Goal: Find specific page/section: Find specific page/section

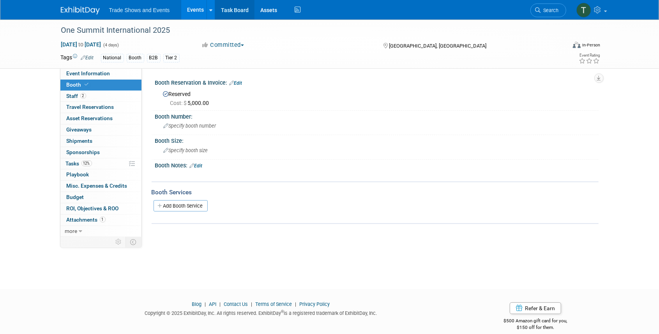
click at [230, 16] on link "Task Board" at bounding box center [234, 9] width 39 height 19
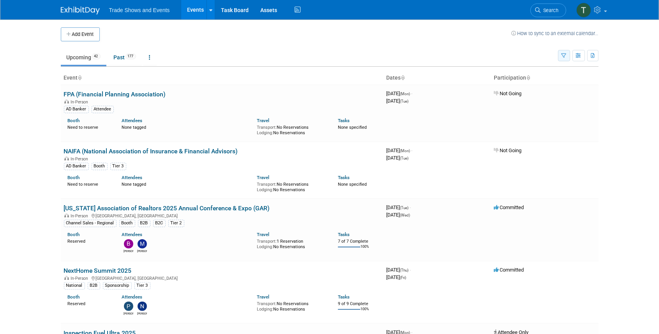
click at [563, 57] on icon "button" at bounding box center [564, 55] width 5 height 5
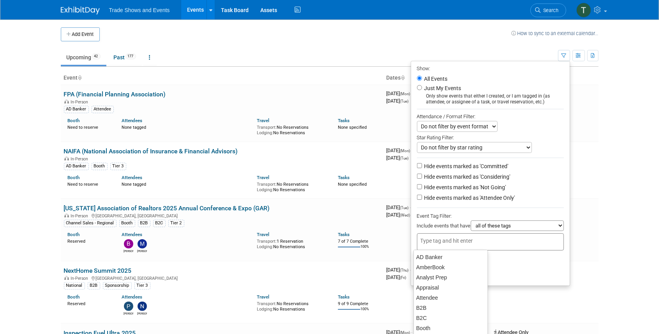
click at [438, 242] on input "text" at bounding box center [452, 241] width 62 height 8
click at [428, 257] on div "AD Banker" at bounding box center [451, 256] width 74 height 11
type input "AD Banker"
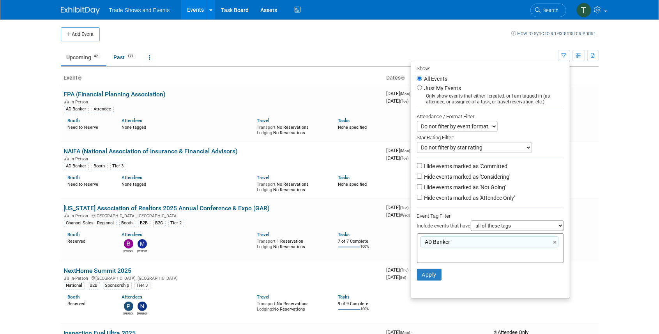
click at [478, 186] on label "Hide events marked as 'Not Going'" at bounding box center [464, 187] width 83 height 8
click at [422, 186] on input "Hide events marked as 'Not Going'" at bounding box center [419, 186] width 5 height 5
checkbox input "true"
click at [426, 276] on button "Apply" at bounding box center [429, 275] width 25 height 12
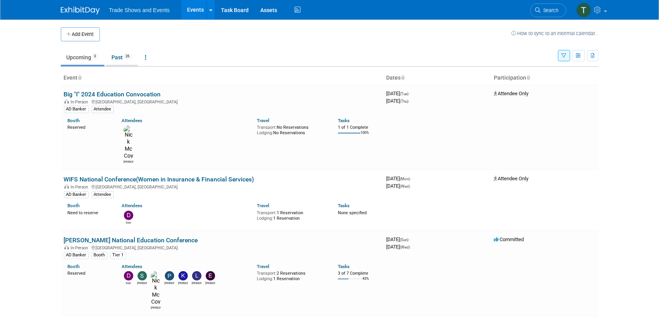
click at [120, 58] on link "Past 26" at bounding box center [122, 57] width 32 height 15
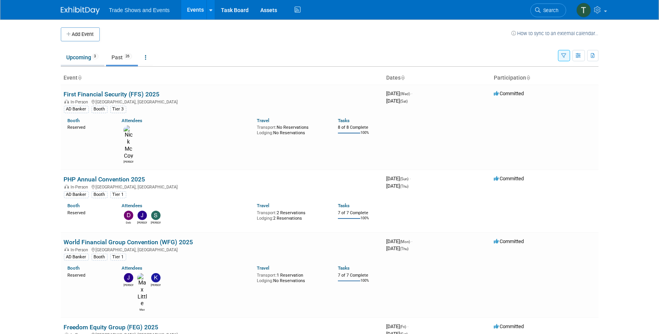
click at [87, 59] on link "Upcoming 3" at bounding box center [83, 57] width 44 height 15
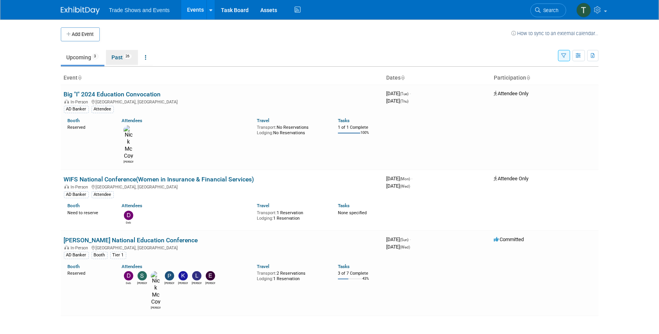
click at [120, 60] on link "Past 26" at bounding box center [122, 57] width 32 height 15
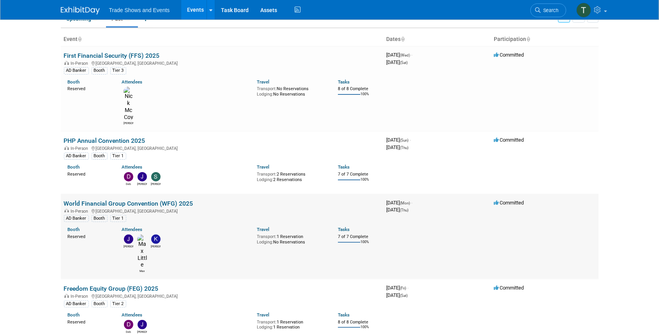
scroll to position [26, 0]
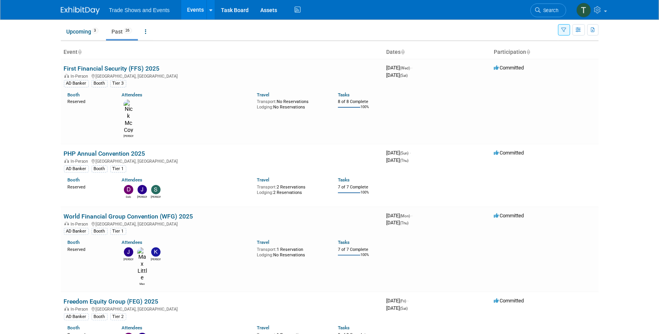
click at [564, 30] on icon "button" at bounding box center [564, 30] width 5 height 5
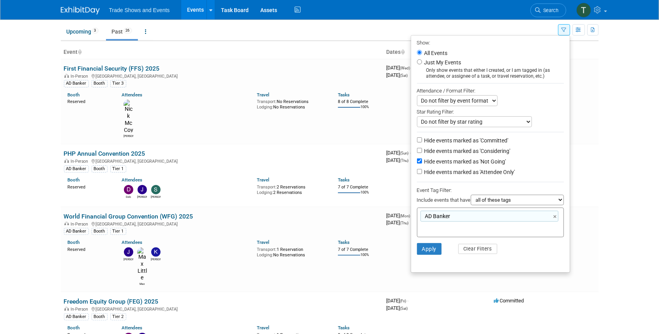
click at [473, 160] on label "Hide events marked as 'Not Going'" at bounding box center [464, 161] width 83 height 8
click at [422, 160] on input "Hide events marked as 'Not Going'" at bounding box center [419, 160] width 5 height 5
checkbox input "false"
click at [556, 215] on link "×" at bounding box center [556, 216] width 5 height 9
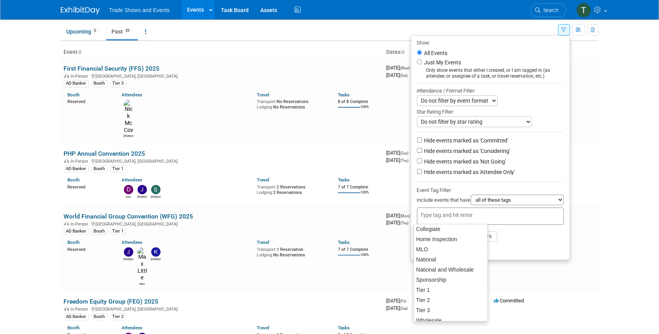
scroll to position [104, 0]
click at [593, 28] on icon "button" at bounding box center [593, 30] width 4 height 5
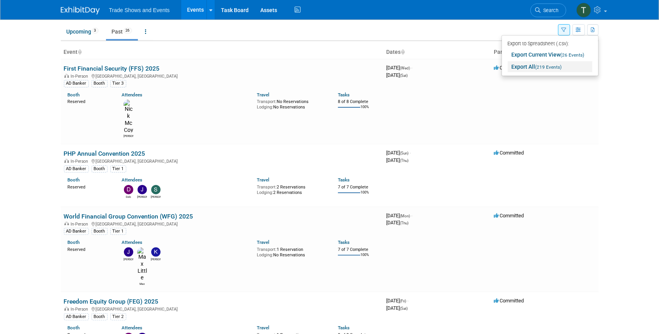
click at [535, 66] on link "Export All (219 Events)" at bounding box center [550, 66] width 85 height 11
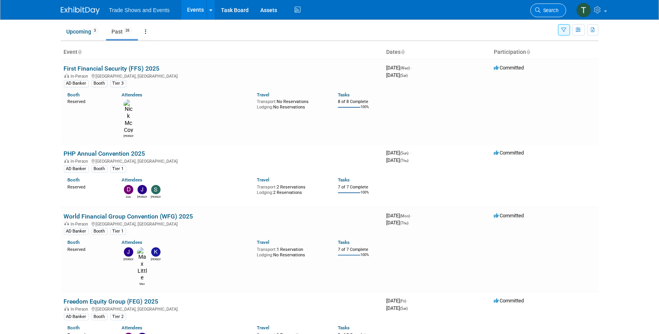
click at [552, 8] on span "Search" at bounding box center [550, 10] width 18 height 6
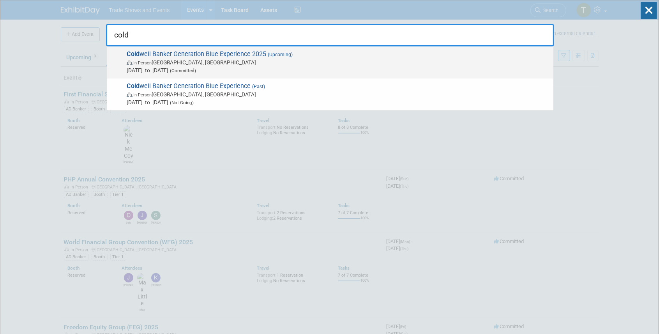
type input "cold"
click at [228, 51] on span "Cold well Banker Generation Blue Experience 2025 (Upcoming) In-Person [GEOGRAPH…" at bounding box center [336, 62] width 425 height 24
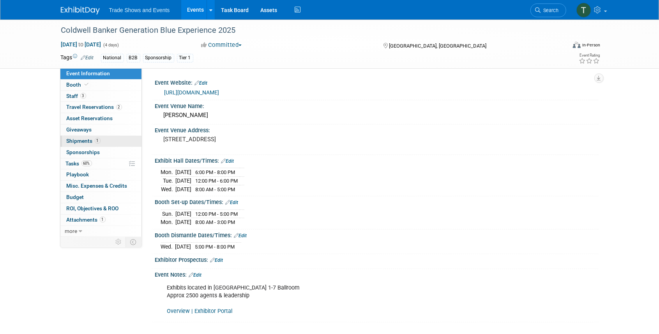
click at [80, 138] on span "Shipments 1" at bounding box center [84, 141] width 34 height 6
